Goal: Find specific page/section: Find specific page/section

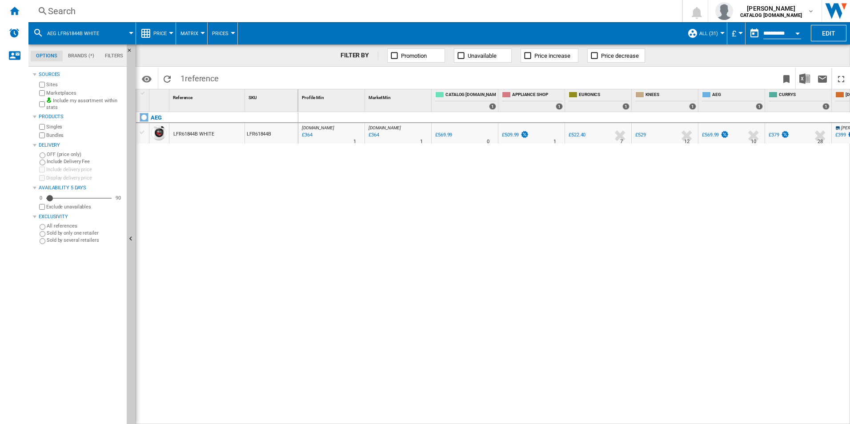
scroll to position [0, 711]
click at [152, 16] on div "Search" at bounding box center [353, 11] width 611 height 12
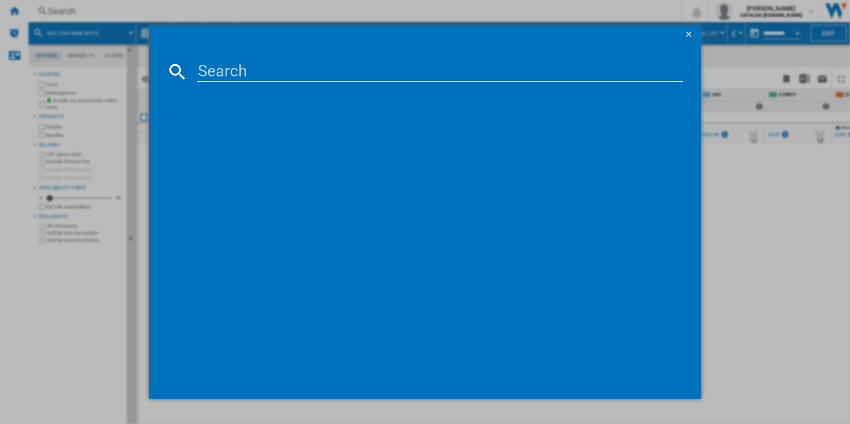
click at [214, 74] on input at bounding box center [440, 71] width 487 height 21
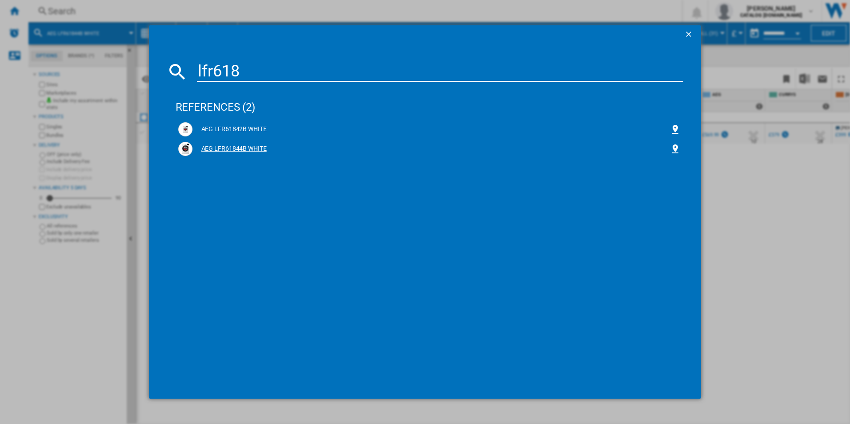
click at [240, 146] on div "AEG LFR61844B WHITE" at bounding box center [432, 149] width 478 height 9
click at [230, 148] on div "AEG LFR61844B WHITE" at bounding box center [432, 149] width 478 height 9
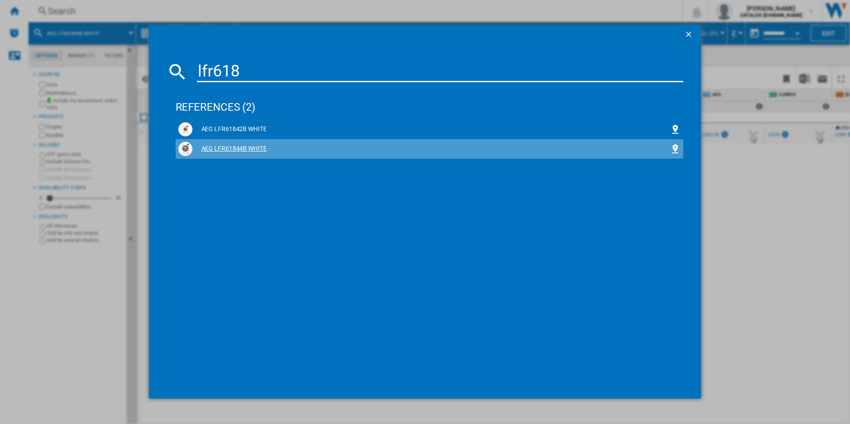
click at [248, 148] on div "AEG LFR61844B WHITE" at bounding box center [432, 149] width 478 height 9
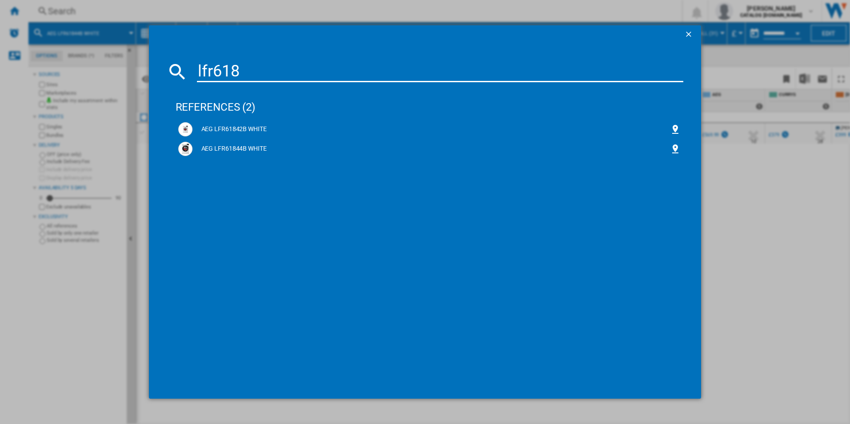
click at [256, 65] on input "lfr618" at bounding box center [440, 71] width 487 height 21
type input "lfr61844b"
click at [226, 126] on div "AEG LFR61844B WHITE" at bounding box center [432, 129] width 478 height 9
click at [184, 129] on img at bounding box center [185, 129] width 11 height 11
click at [215, 128] on div "AEG LFR61844B WHITE" at bounding box center [432, 129] width 478 height 9
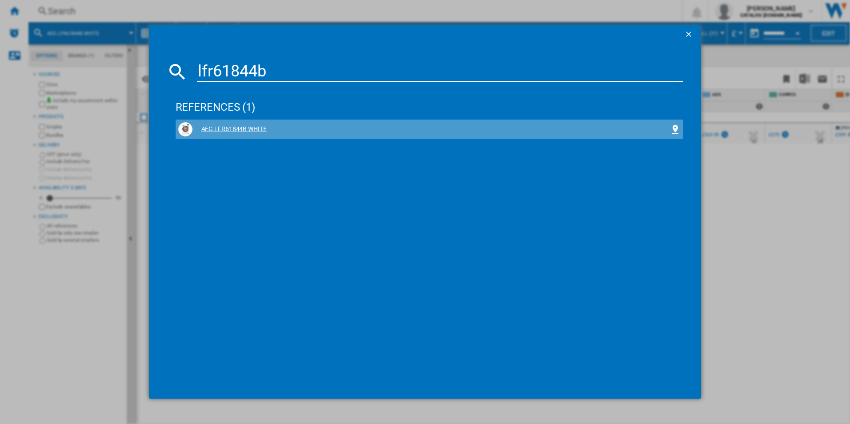
click at [215, 128] on div "AEG LFR61844B WHITE" at bounding box center [432, 129] width 478 height 9
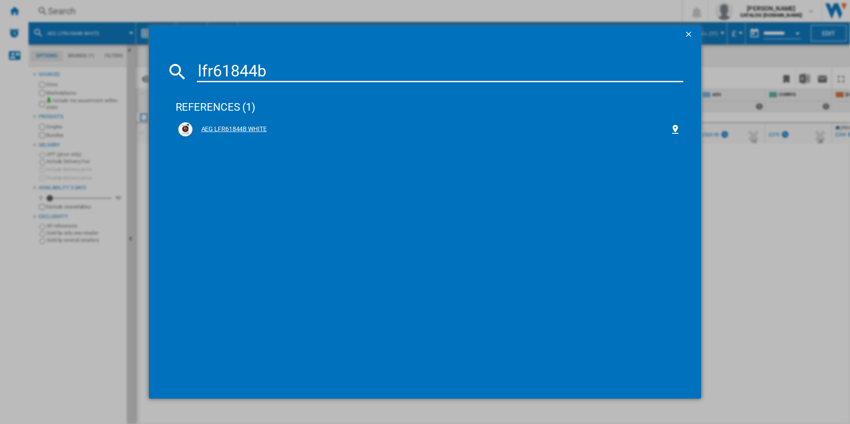
click at [215, 128] on div "AEG LFR61844B WHITE" at bounding box center [432, 129] width 478 height 9
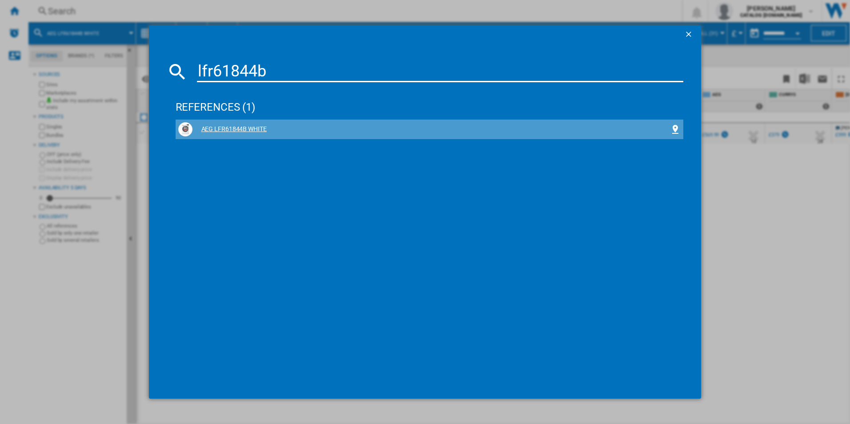
click at [257, 130] on div "AEG LFR61844B WHITE" at bounding box center [432, 129] width 478 height 9
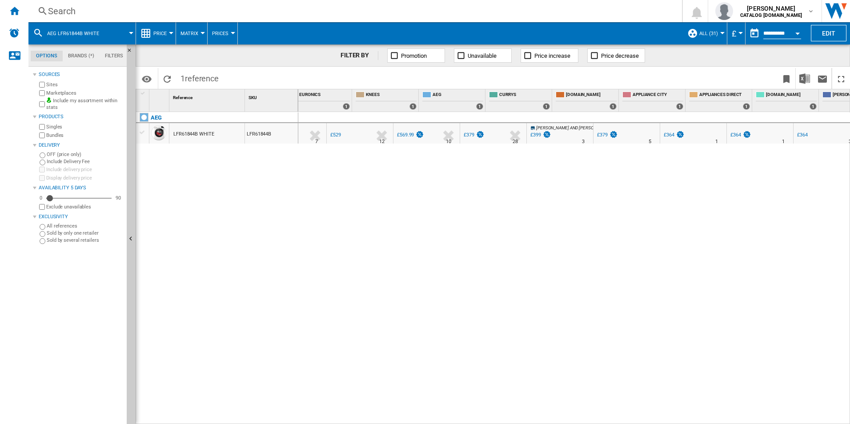
scroll to position [0, 305]
